Goal: Find specific page/section: Find specific page/section

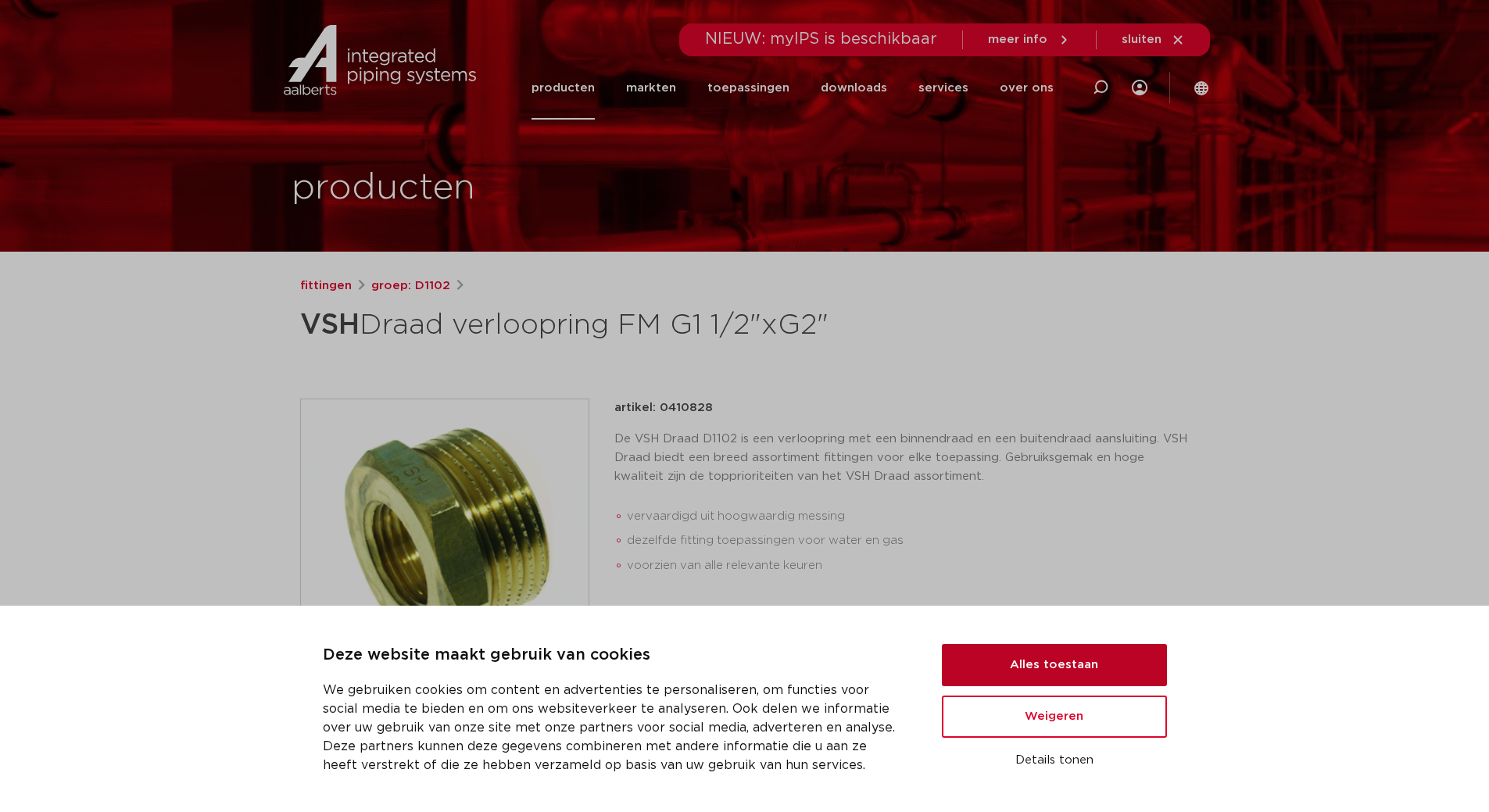
click at [997, 666] on button "Alles toestaan" at bounding box center [1054, 665] width 225 height 42
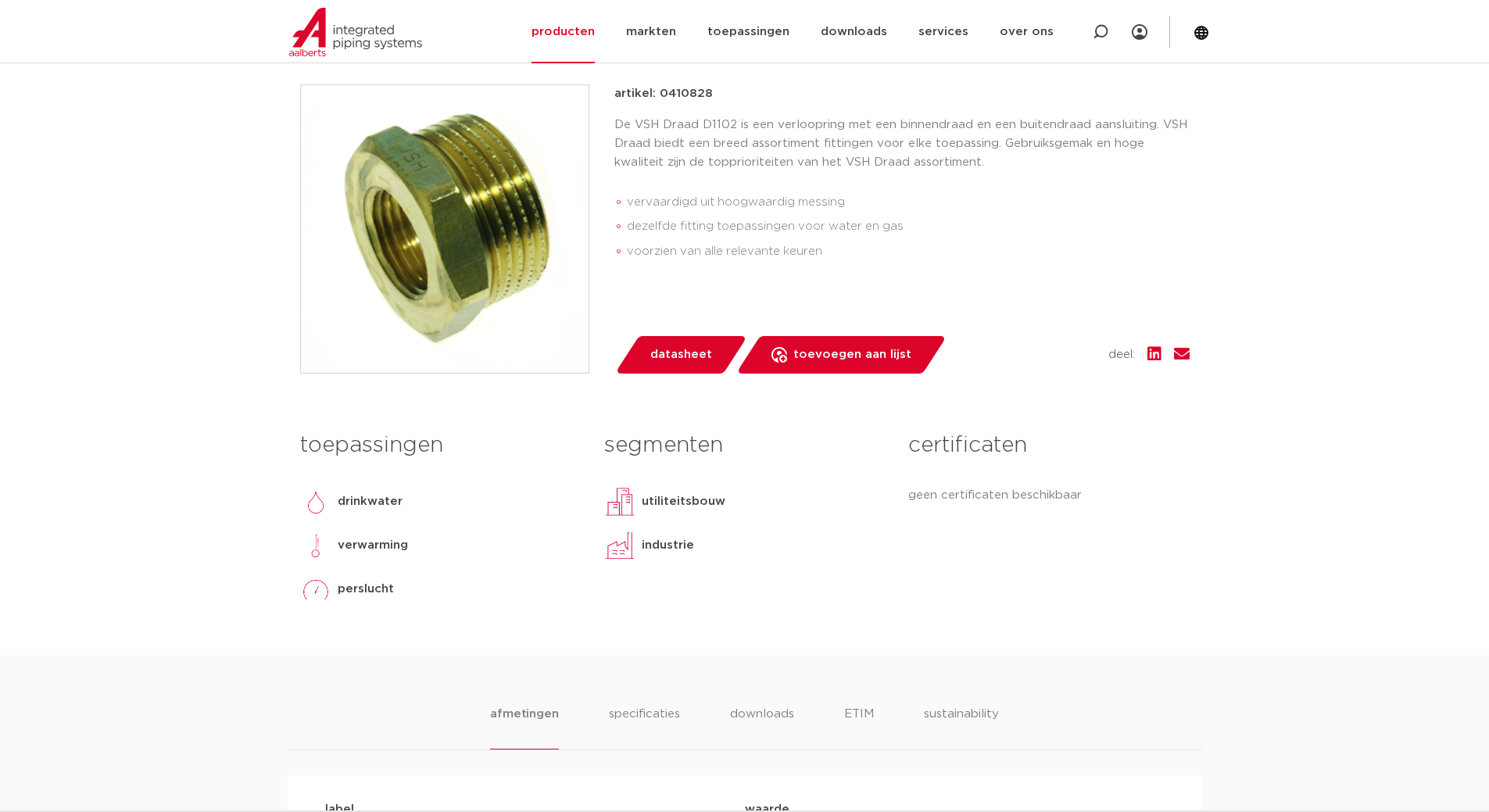
scroll to position [104, 0]
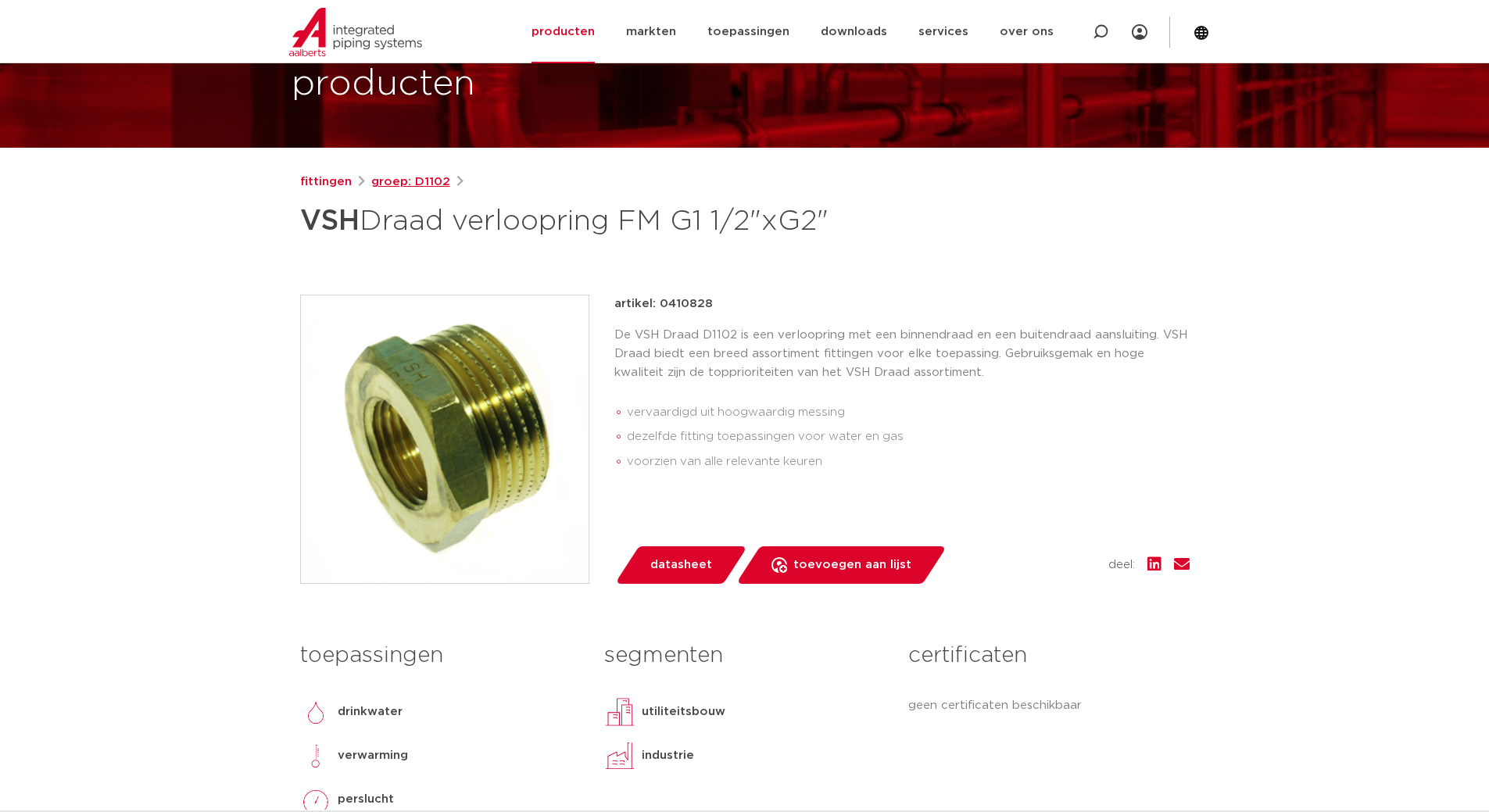
click at [393, 187] on link "groep: D1102" at bounding box center [411, 182] width 79 height 19
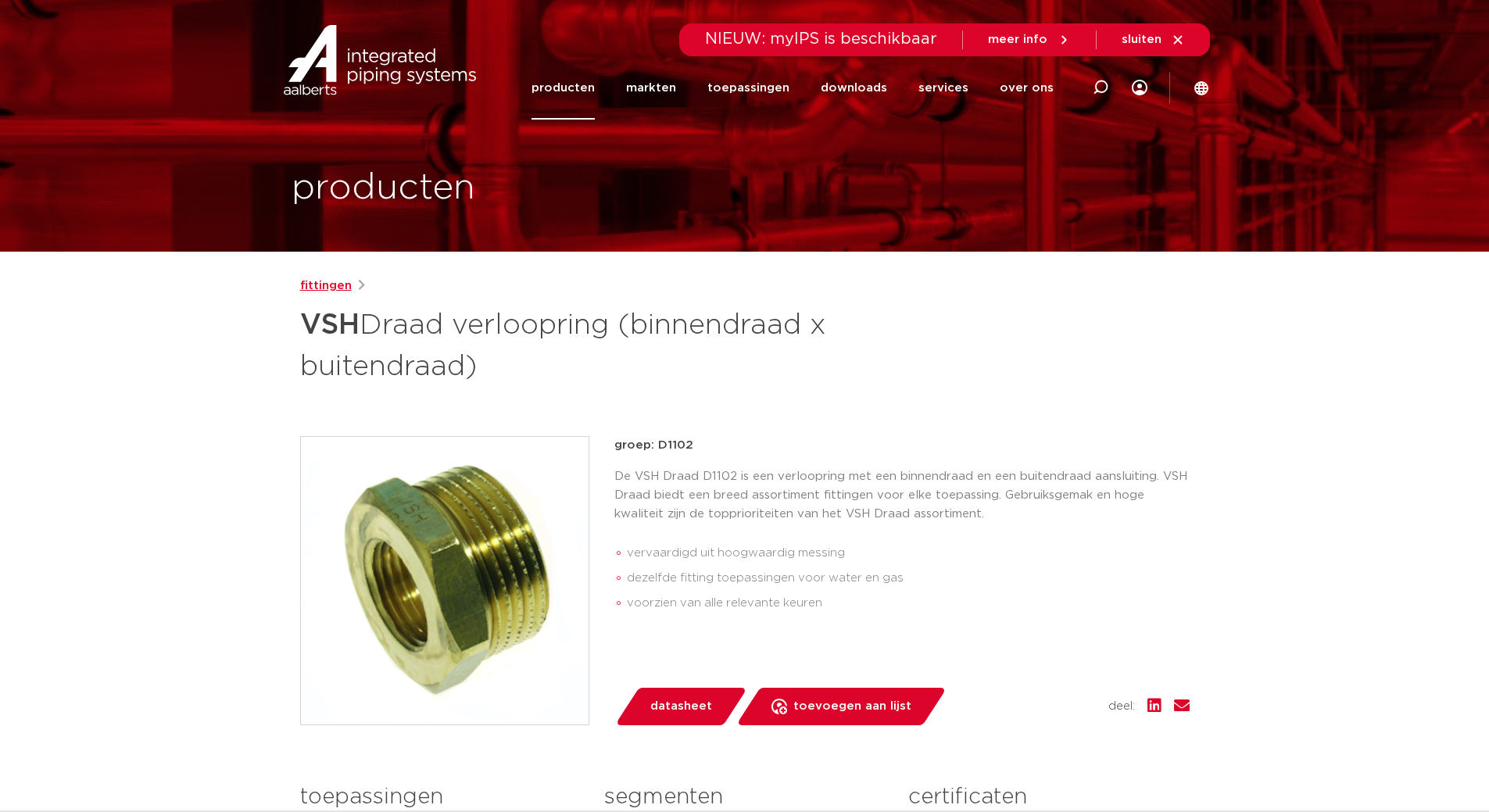
click at [315, 284] on link "fittingen" at bounding box center [326, 286] width 52 height 19
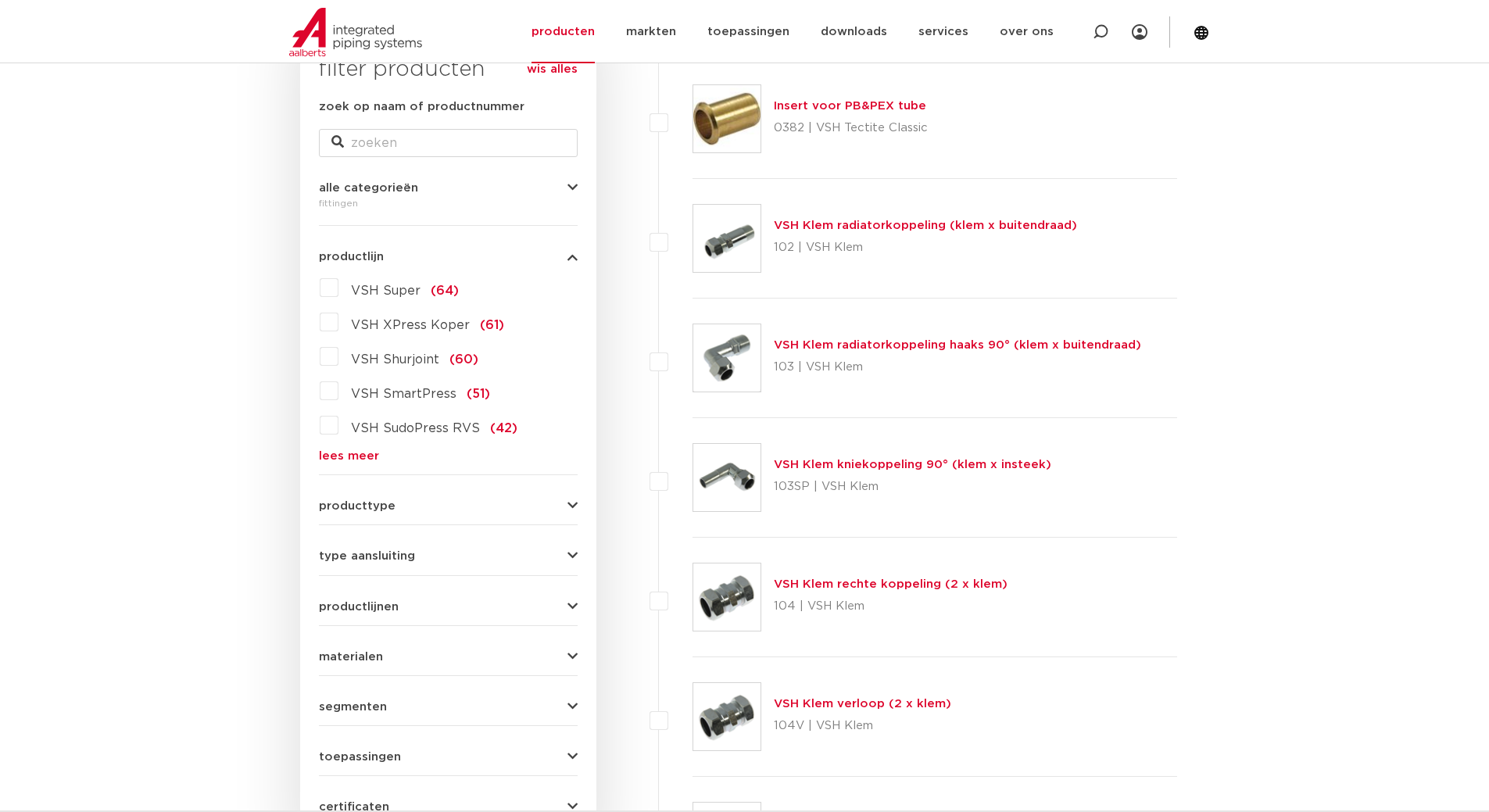
scroll to position [313, 0]
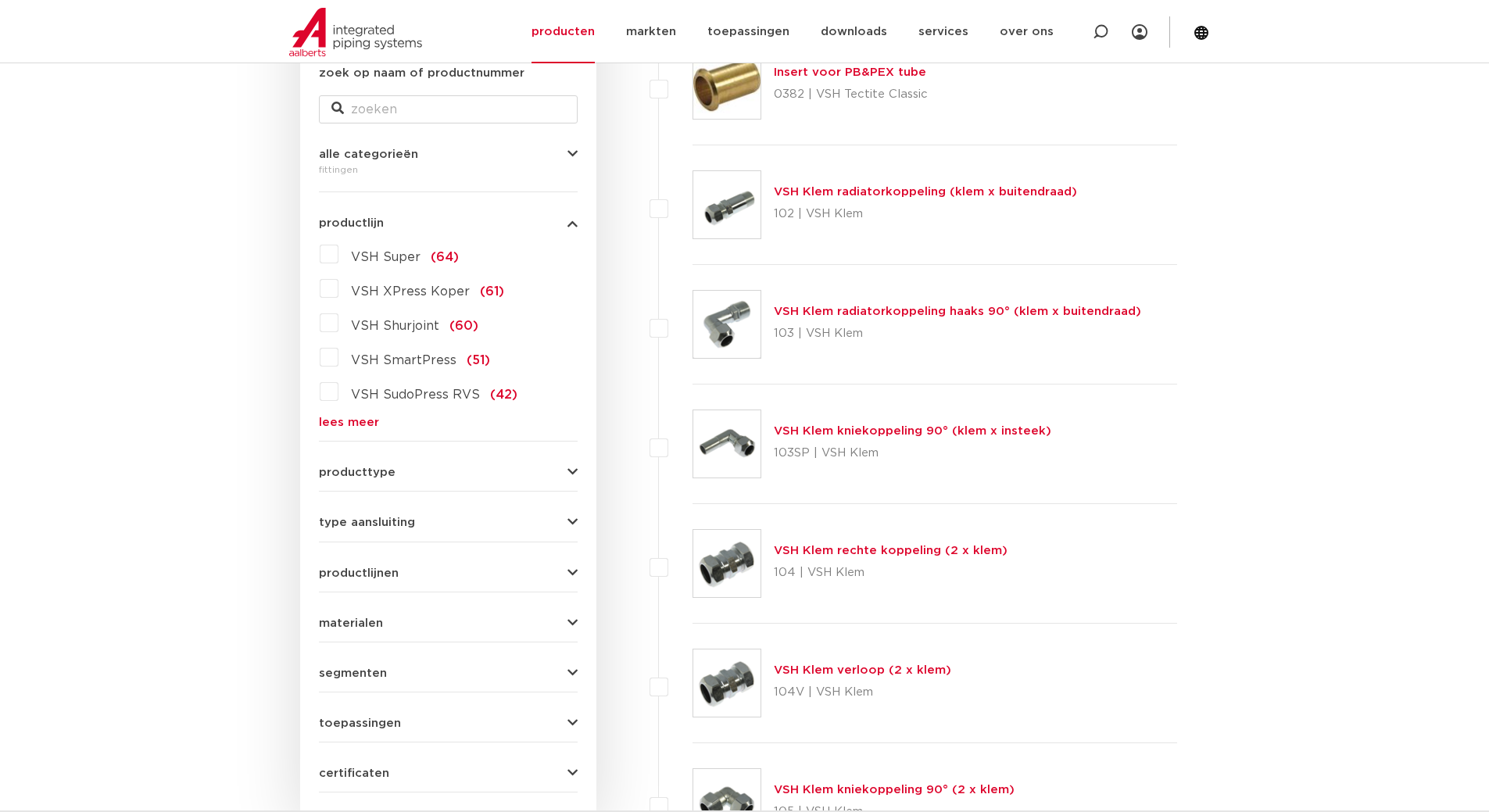
click at [335, 422] on link "lees meer" at bounding box center [448, 422] width 259 height 12
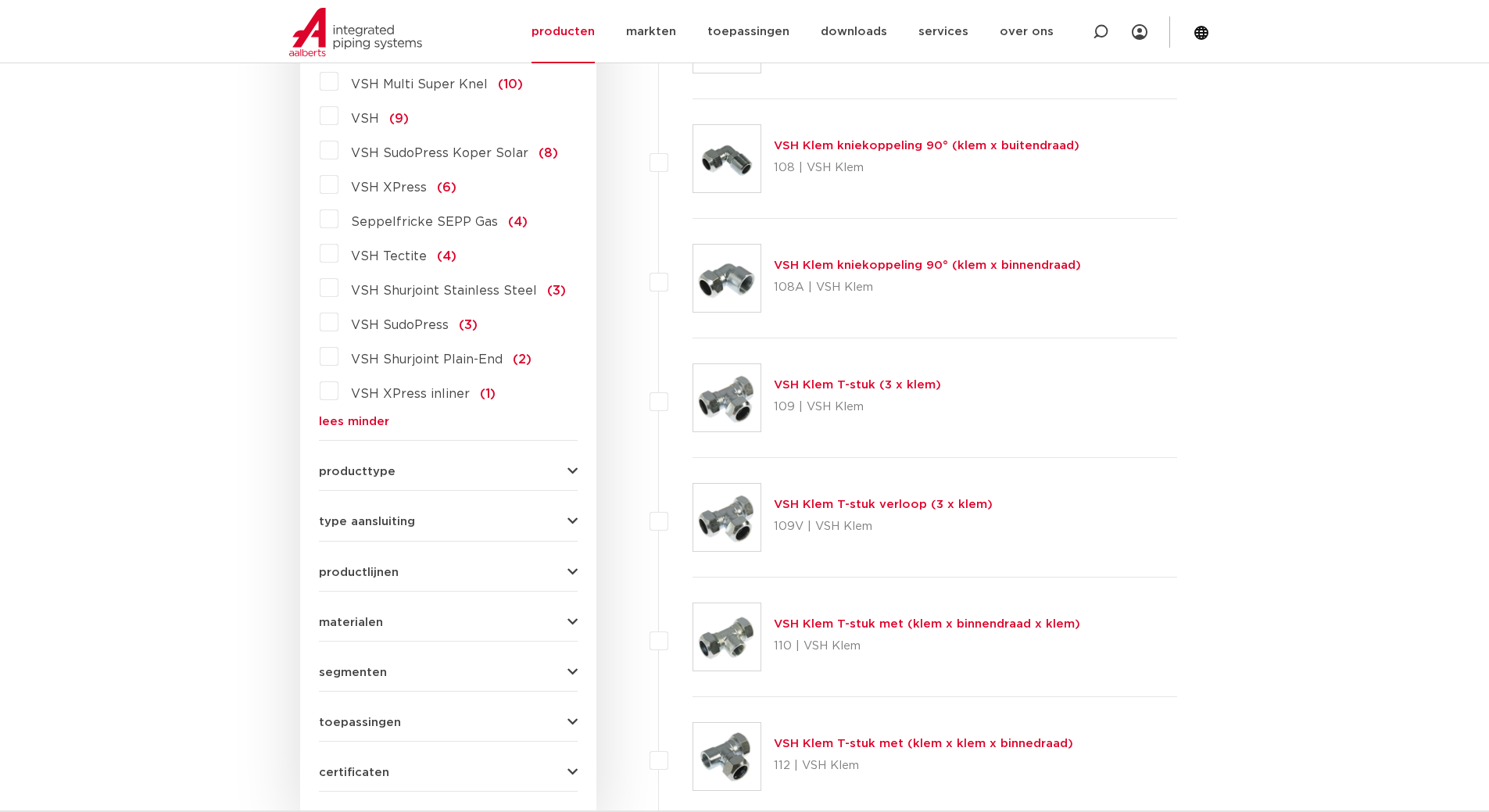
scroll to position [1563, 0]
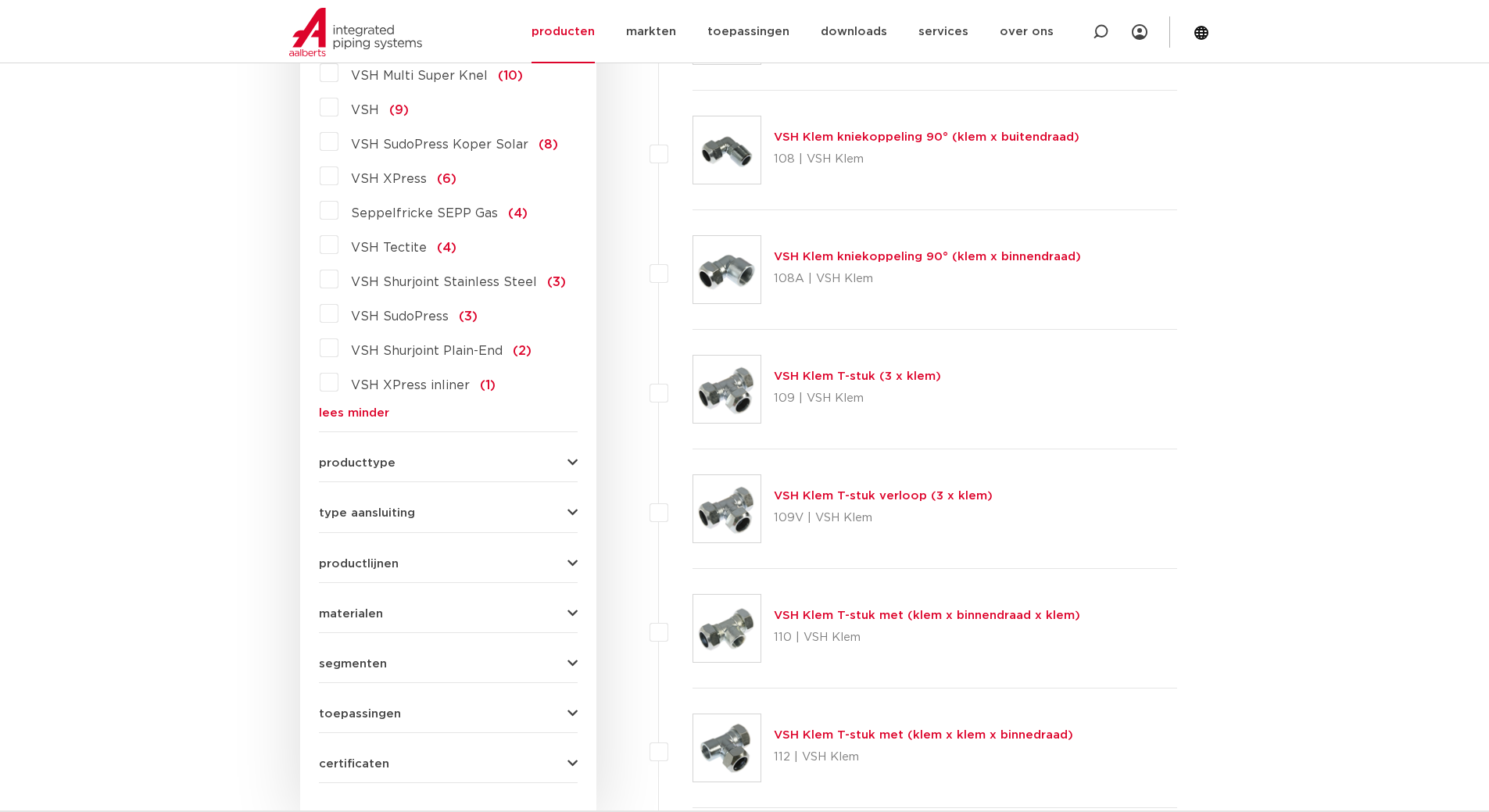
click at [451, 457] on button "producttype" at bounding box center [448, 463] width 259 height 12
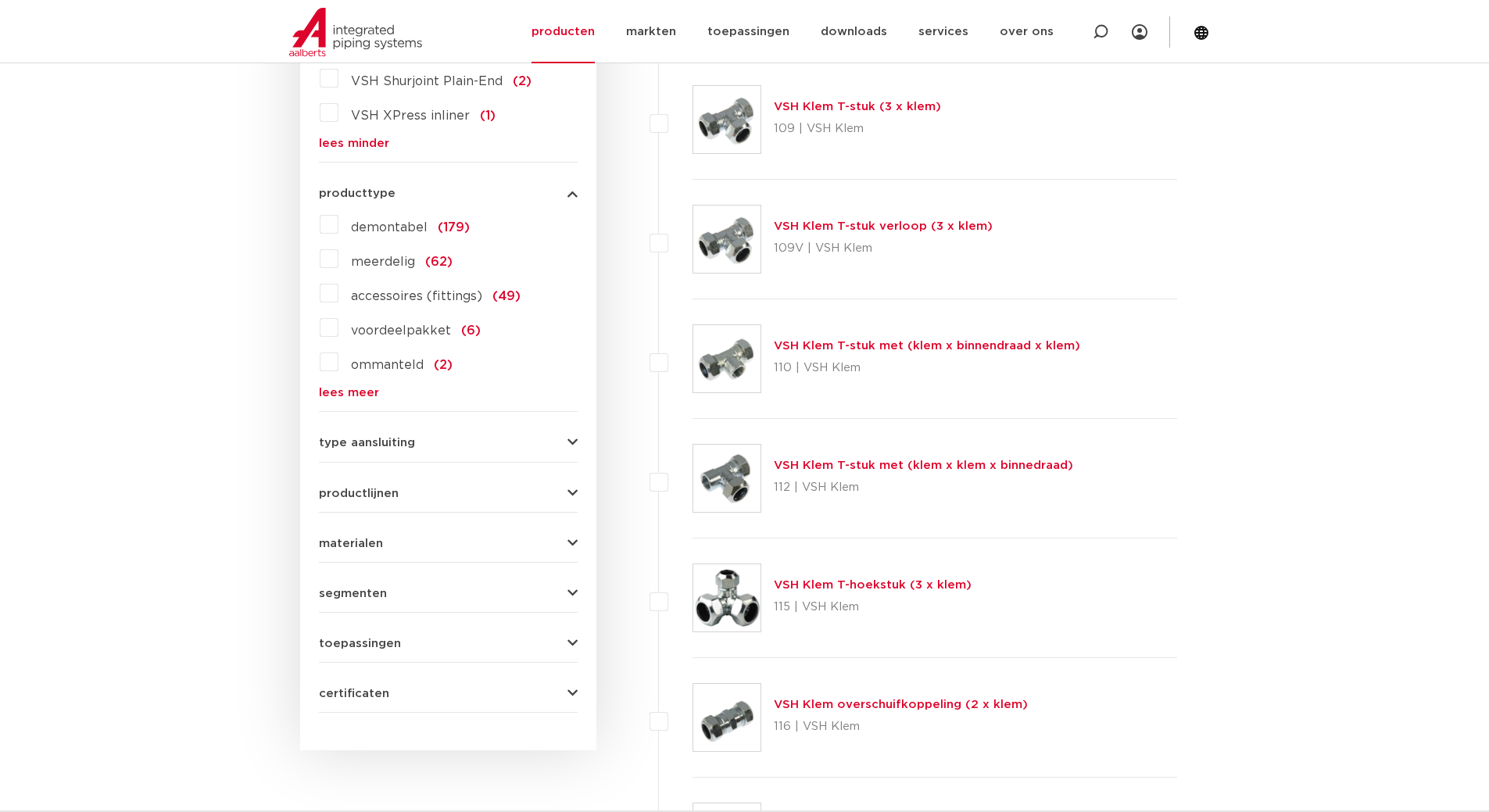
scroll to position [1875, 0]
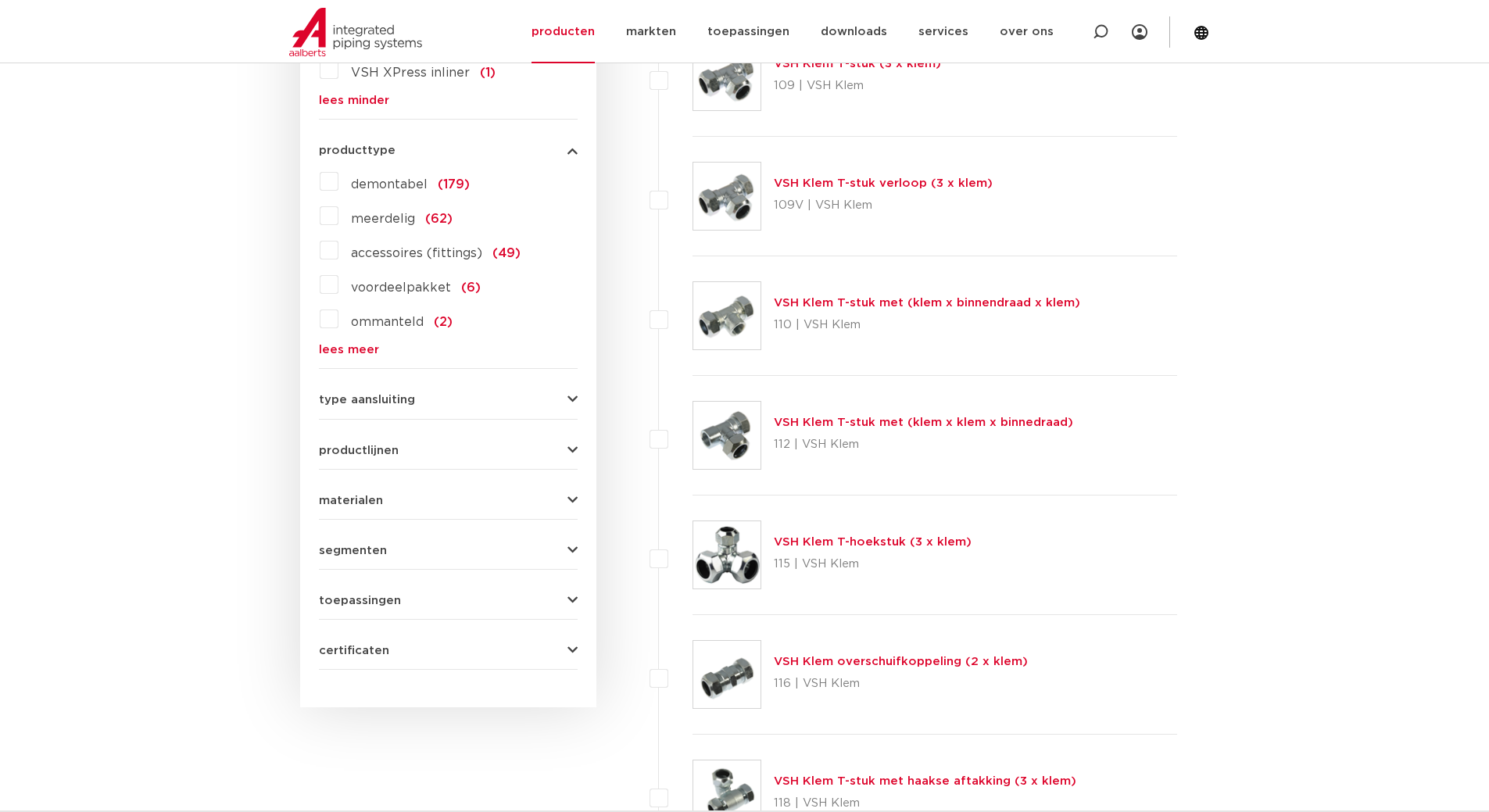
click at [458, 394] on button "type aansluiting" at bounding box center [448, 400] width 259 height 12
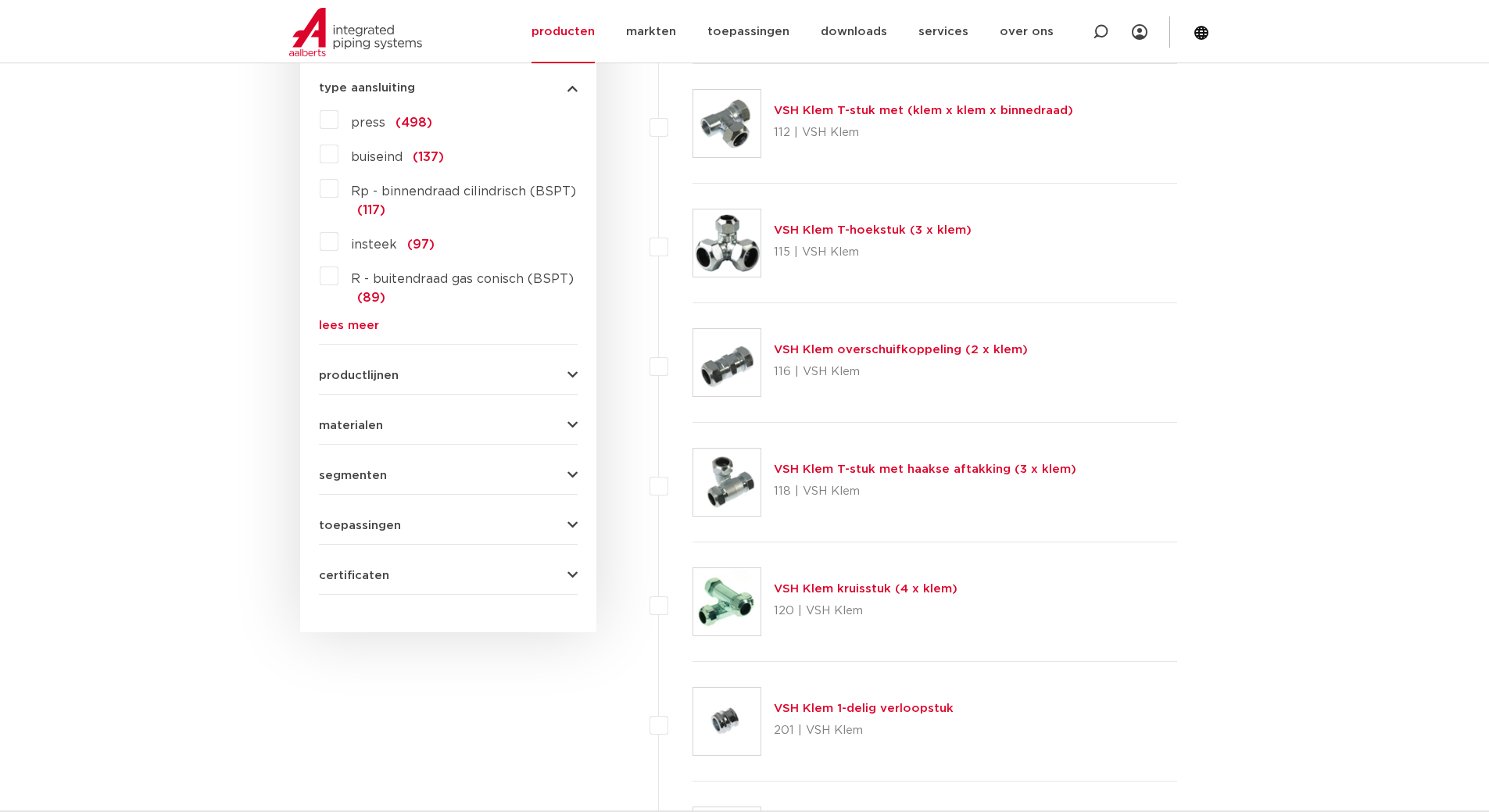
scroll to position [2188, 0]
click at [462, 369] on button "productlijnen" at bounding box center [448, 375] width 259 height 12
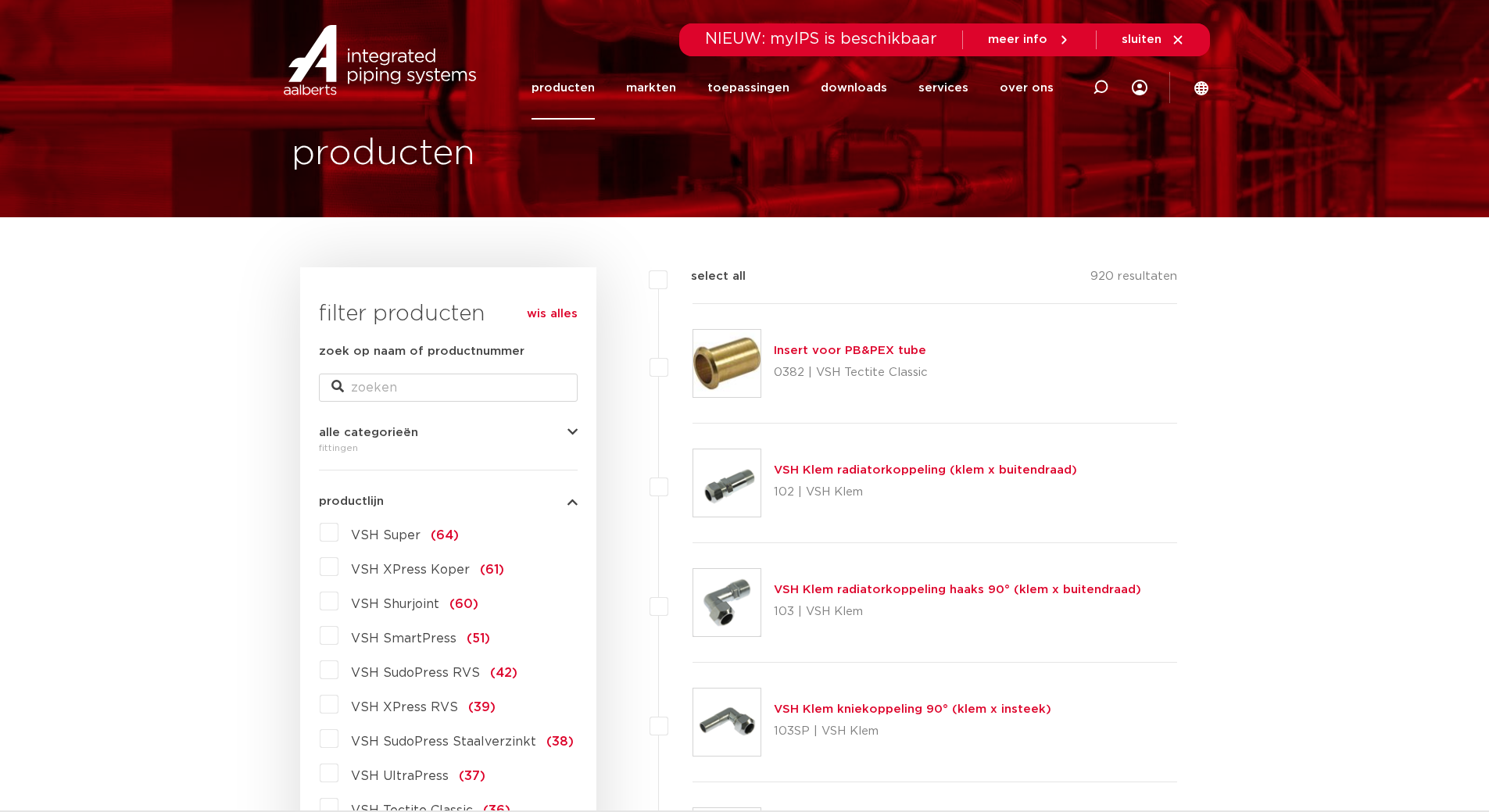
scroll to position [0, 0]
